Goal: Transaction & Acquisition: Subscribe to service/newsletter

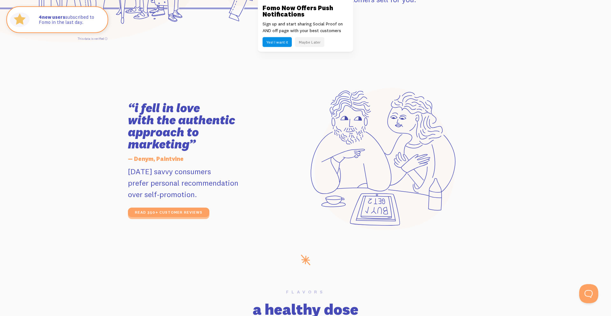
scroll to position [1015, 0]
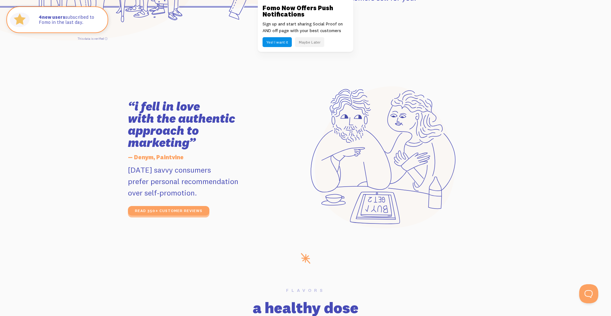
click at [313, 45] on button "Maybe Later" at bounding box center [309, 42] width 29 height 10
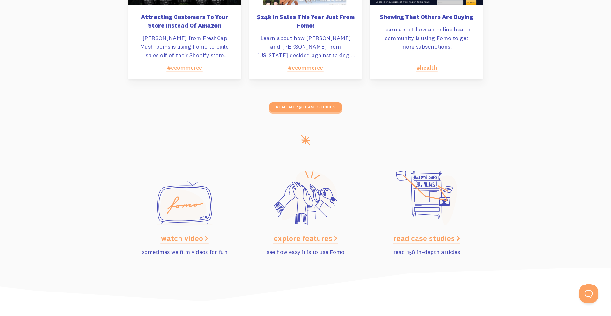
scroll to position [3163, 0]
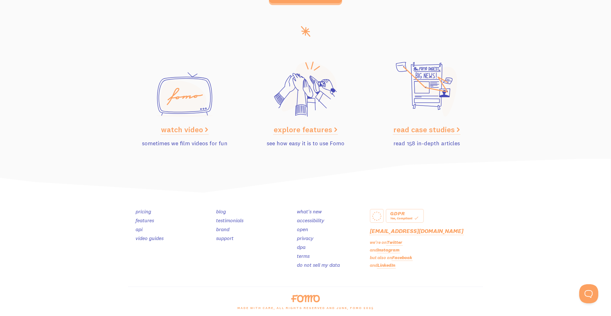
click at [142, 211] on link "pricing" at bounding box center [143, 211] width 16 height 6
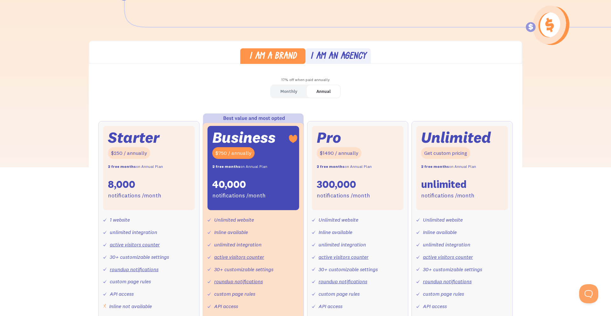
scroll to position [145, 0]
click at [109, 186] on div "8,000" at bounding box center [121, 183] width 27 height 13
drag, startPoint x: 111, startPoint y: 165, endPoint x: 170, endPoint y: 190, distance: 64.0
click at [154, 169] on div "2 free months on Annual Plan" at bounding box center [135, 166] width 55 height 9
click at [169, 198] on div "Starter $250 / annually 2 free months on Annual Plan 8,000 notifications /month" at bounding box center [149, 168] width 92 height 85
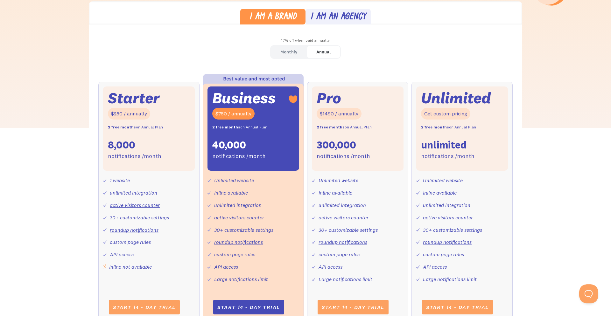
scroll to position [181, 0]
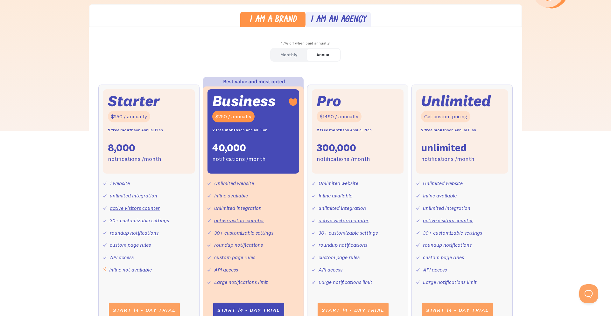
click at [211, 132] on div "Business $750 / annually 2 free months on Annual Plan 40,000 notifications /mon…" at bounding box center [253, 131] width 92 height 85
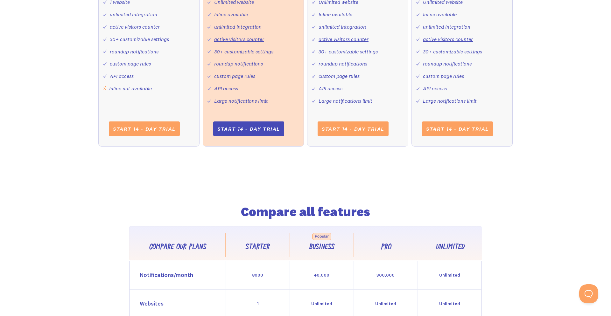
scroll to position [73, 0]
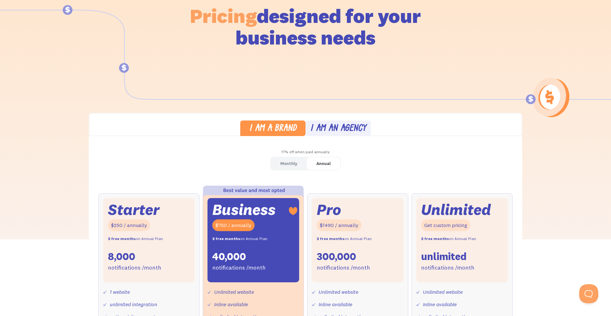
click at [280, 166] on link "Monthly" at bounding box center [289, 163] width 36 height 12
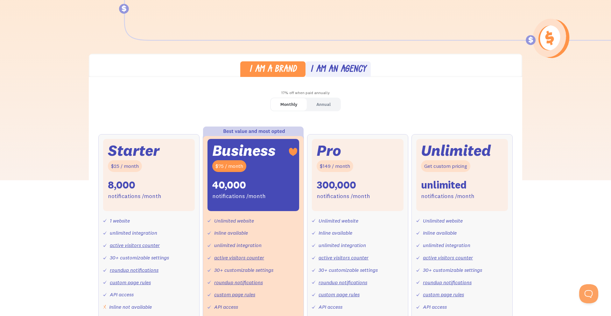
scroll to position [0, 0]
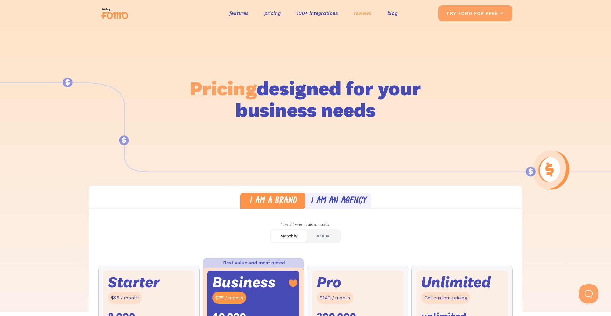
click at [367, 14] on link "reviews" at bounding box center [362, 13] width 17 height 9
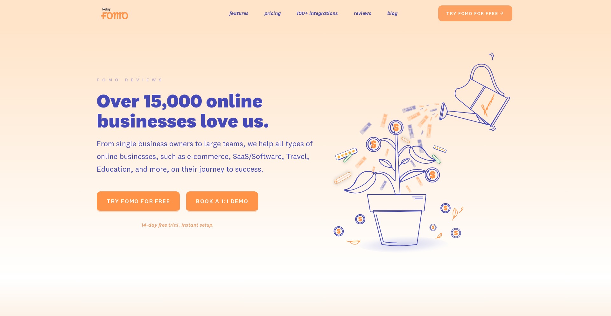
click at [157, 191] on link "TRY fomo for FREE " at bounding box center [138, 201] width 83 height 21
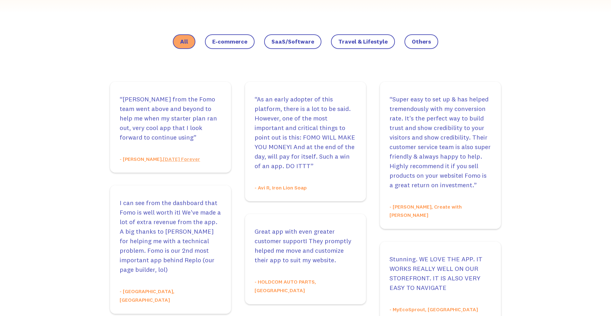
scroll to position [363, 0]
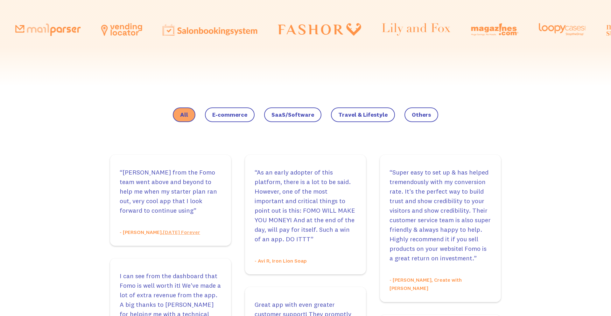
click at [212, 115] on label "E-commerce" at bounding box center [230, 114] width 50 height 15
click at [0, 0] on input "E-commerce" at bounding box center [0, 0] width 0 height 0
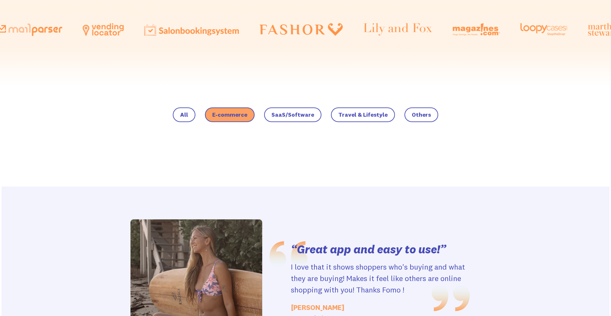
click at [292, 118] on span "SaaS/Software" at bounding box center [292, 115] width 43 height 6
click at [0, 0] on input "SaaS/Software" at bounding box center [0, 0] width 0 height 0
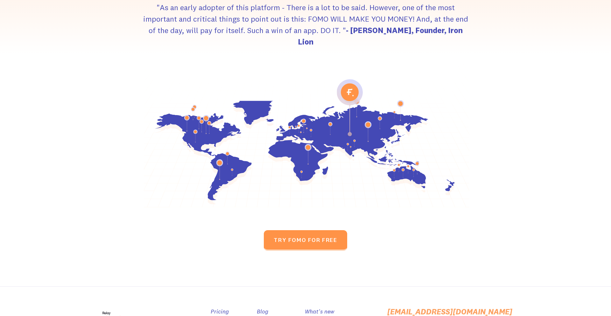
scroll to position [848, 0]
